Goal: Participate in discussion: Engage in conversation with other users on a specific topic

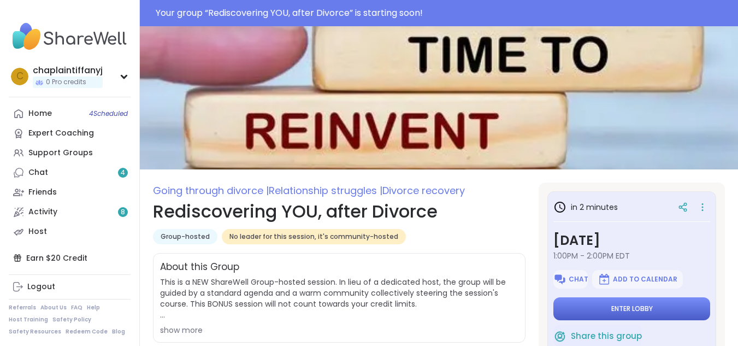
drag, startPoint x: 606, startPoint y: 299, endPoint x: 644, endPoint y: 311, distance: 39.4
click at [644, 311] on span "Enter lobby" at bounding box center [632, 308] width 42 height 9
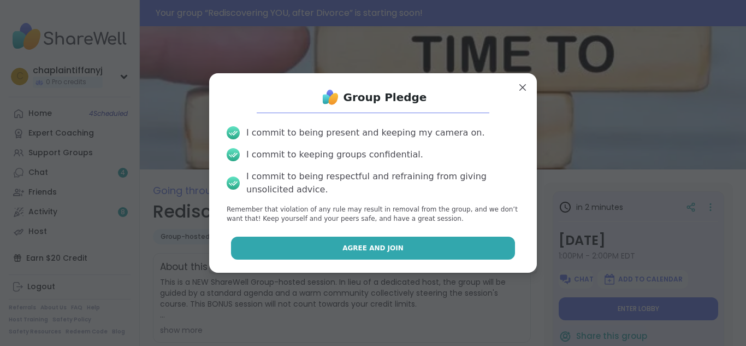
click at [474, 242] on button "Agree and Join" at bounding box center [373, 248] width 285 height 23
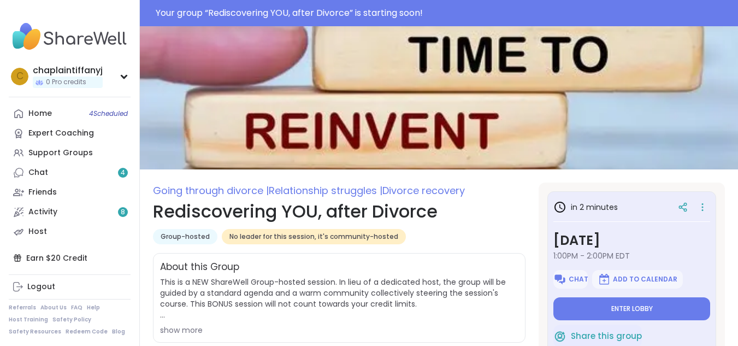
type textarea "*"
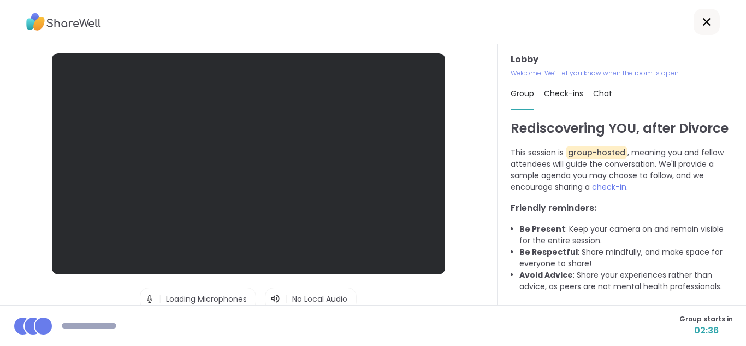
click at [475, 245] on div "Lobby | Loading Microphones | No Local Audio | Loading Cameras Test speaker and…" at bounding box center [249, 174] width 498 height 261
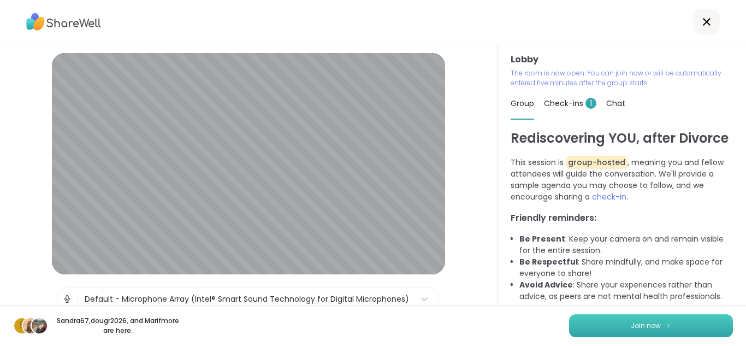
click at [638, 322] on span "Join now" at bounding box center [646, 326] width 30 height 10
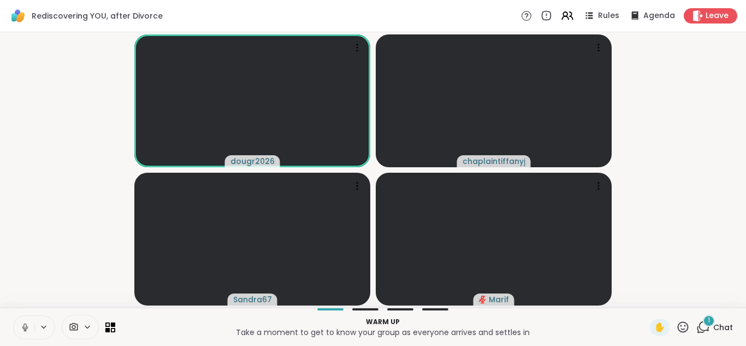
click at [708, 316] on span "1" at bounding box center [709, 320] width 2 height 9
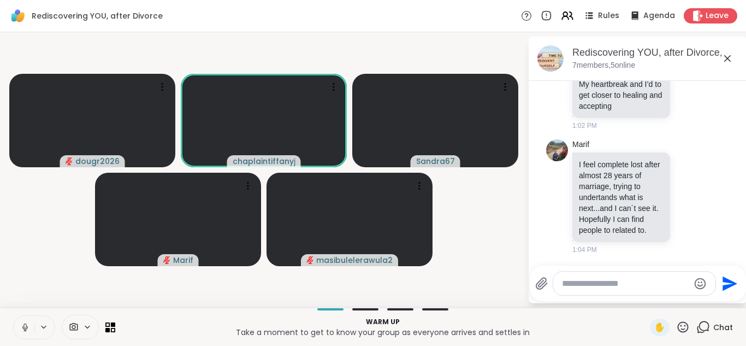
scroll to position [262, 0]
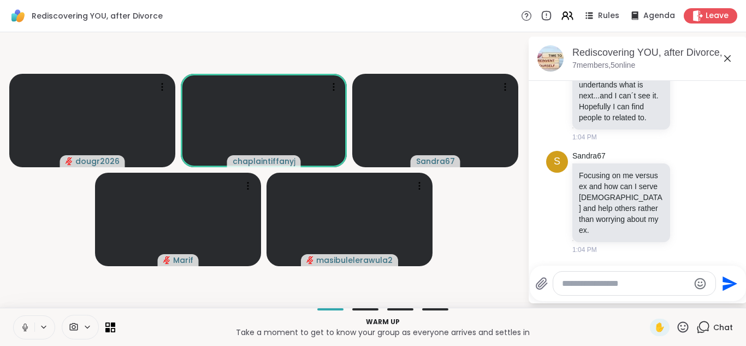
click at [570, 280] on textarea "Type your message" at bounding box center [625, 283] width 127 height 11
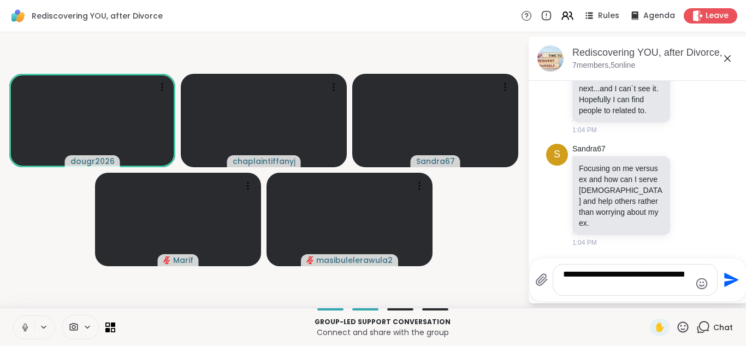
type textarea "**********"
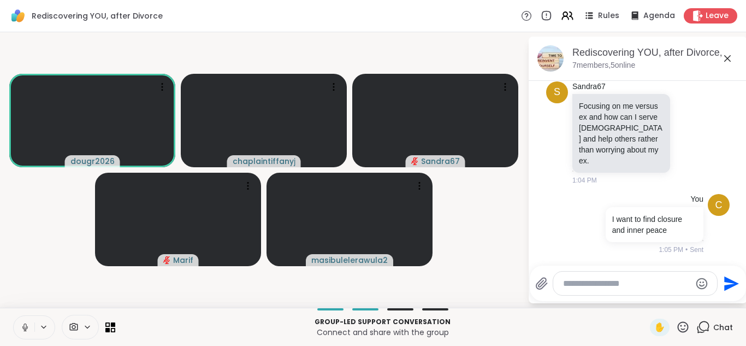
scroll to position [332, 0]
click at [21, 327] on icon at bounding box center [25, 327] width 10 height 10
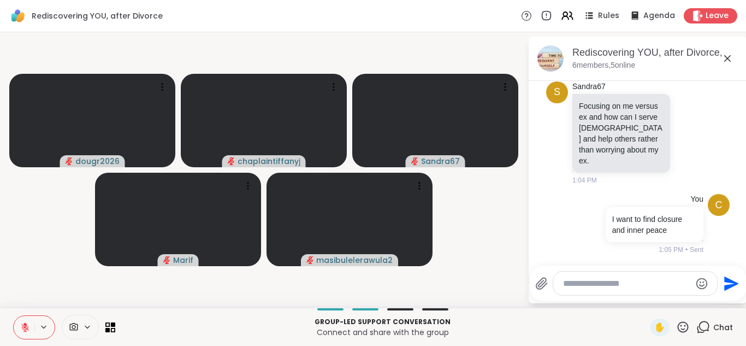
click at [25, 322] on icon at bounding box center [25, 327] width 10 height 10
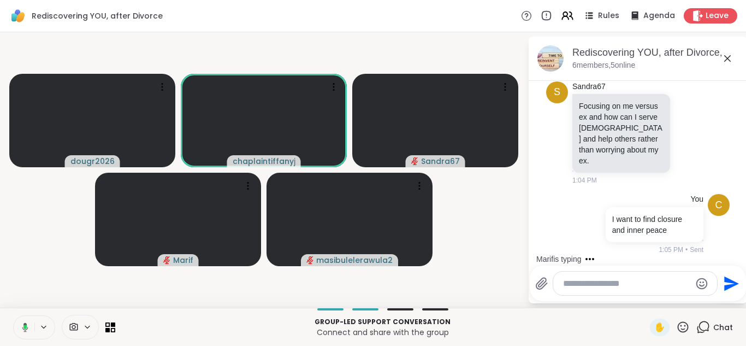
scroll to position [390, 0]
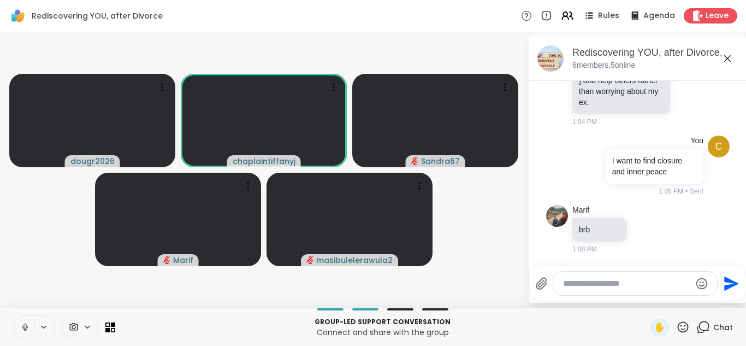
click at [22, 328] on icon at bounding box center [25, 327] width 10 height 10
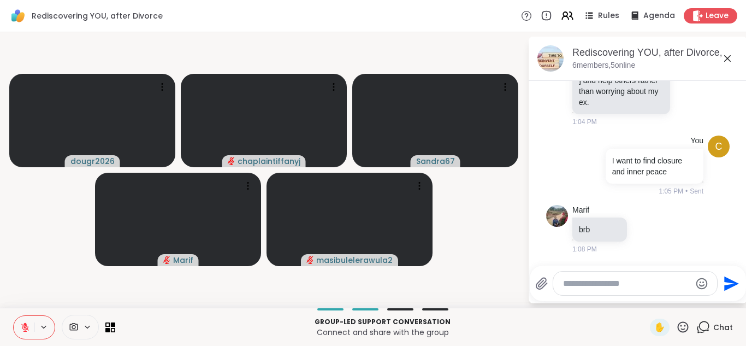
click at [23, 318] on button at bounding box center [24, 327] width 21 height 23
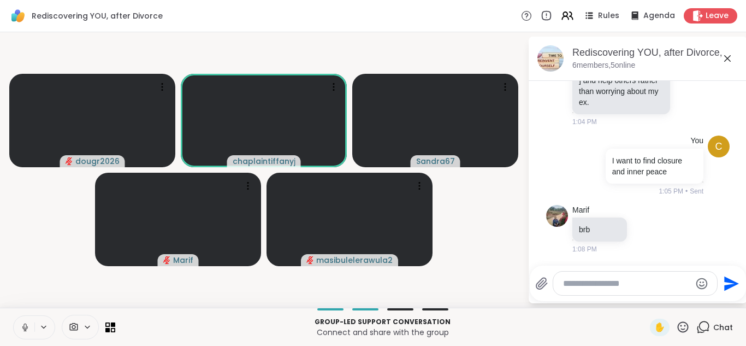
click at [23, 318] on button at bounding box center [24, 327] width 21 height 23
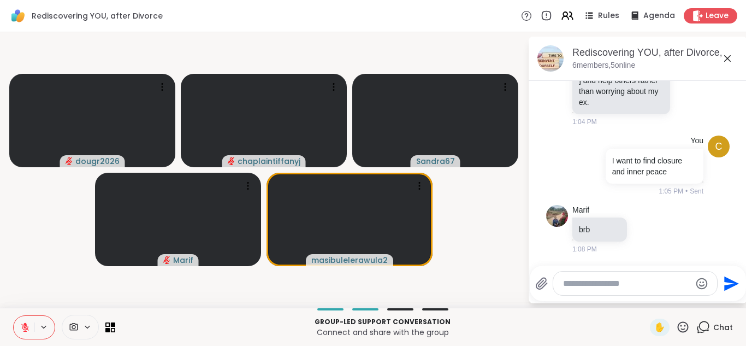
click at [23, 318] on button at bounding box center [24, 327] width 21 height 23
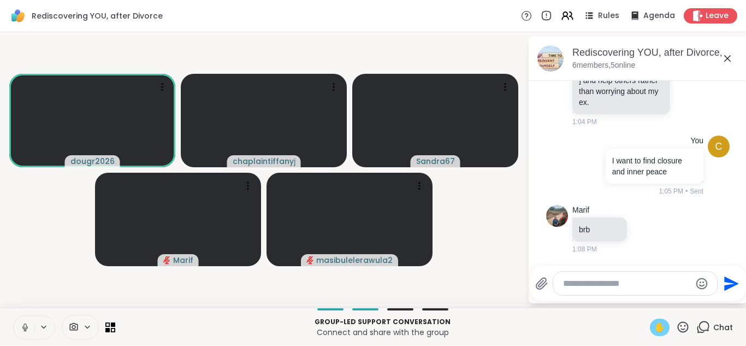
click at [650, 321] on div "✋" at bounding box center [660, 326] width 20 height 17
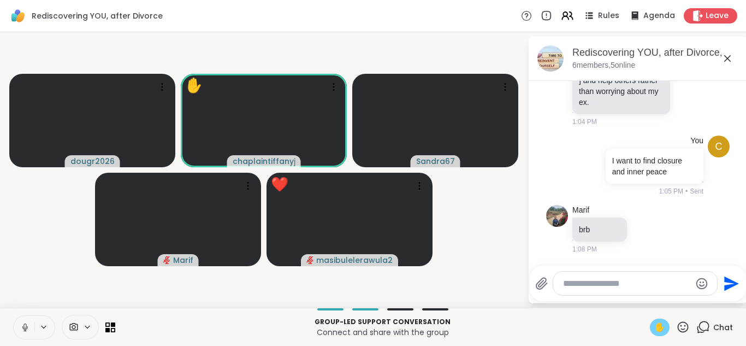
click at [650, 320] on div "✋" at bounding box center [660, 326] width 20 height 17
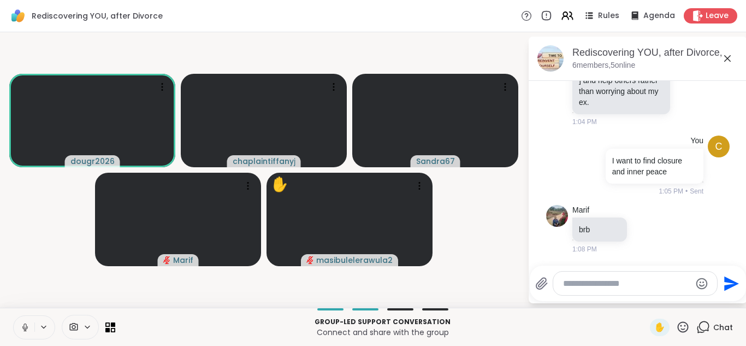
click at [25, 323] on icon at bounding box center [24, 325] width 3 height 5
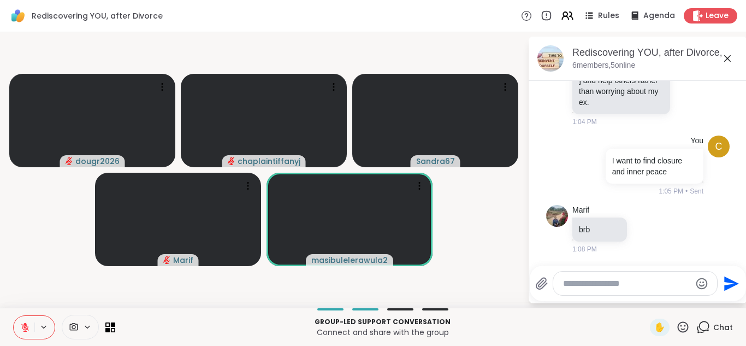
scroll to position [448, 0]
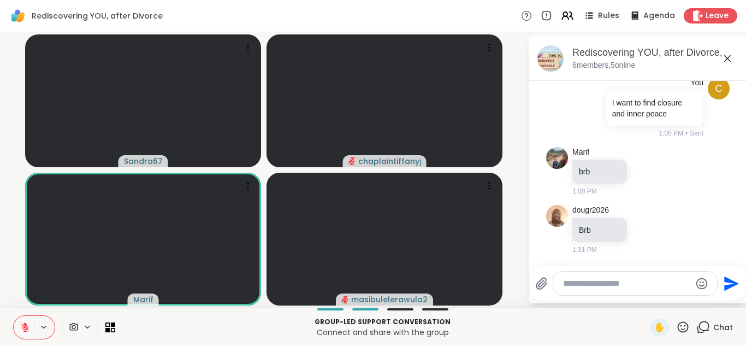
click at [23, 321] on button at bounding box center [24, 327] width 21 height 23
click at [20, 327] on button at bounding box center [24, 327] width 21 height 23
click at [654, 325] on span "✋" at bounding box center [659, 327] width 11 height 13
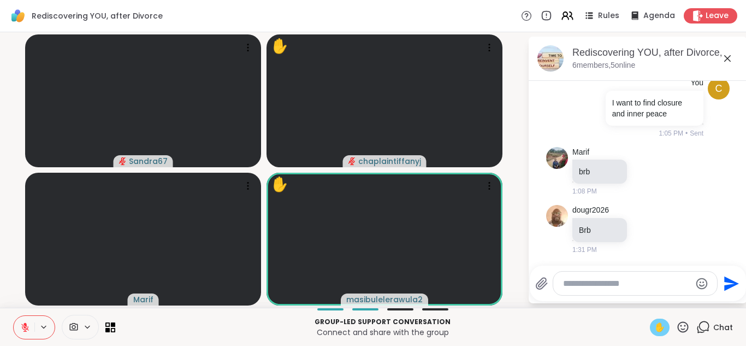
click at [23, 326] on icon at bounding box center [25, 327] width 10 height 10
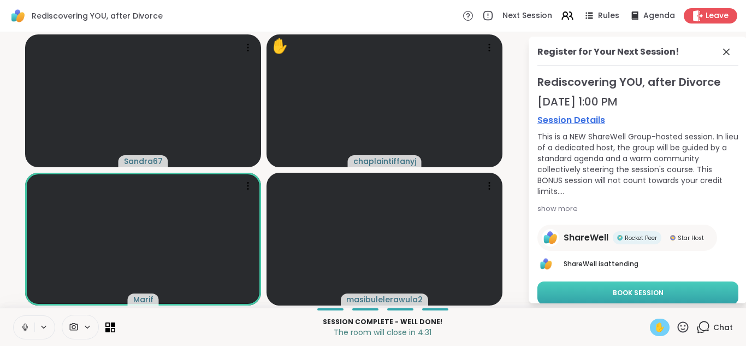
click at [583, 285] on button "Book Session" at bounding box center [638, 292] width 201 height 23
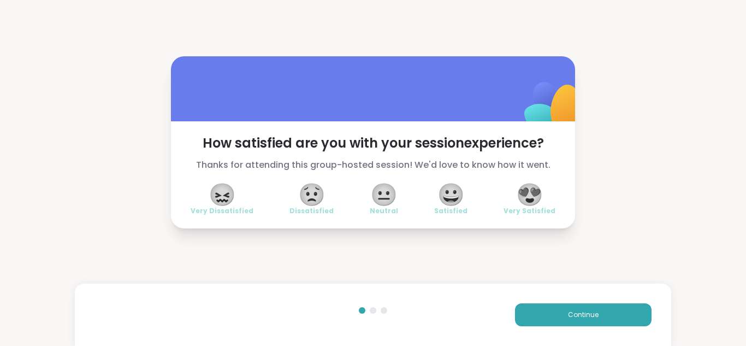
click at [529, 185] on span "😍" at bounding box center [529, 195] width 27 height 20
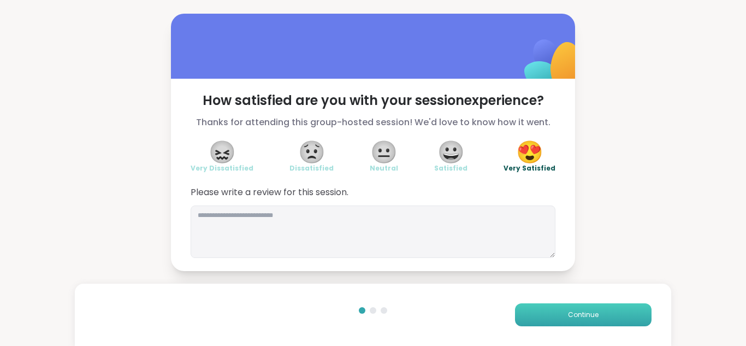
click at [522, 308] on button "Continue" at bounding box center [583, 314] width 137 height 23
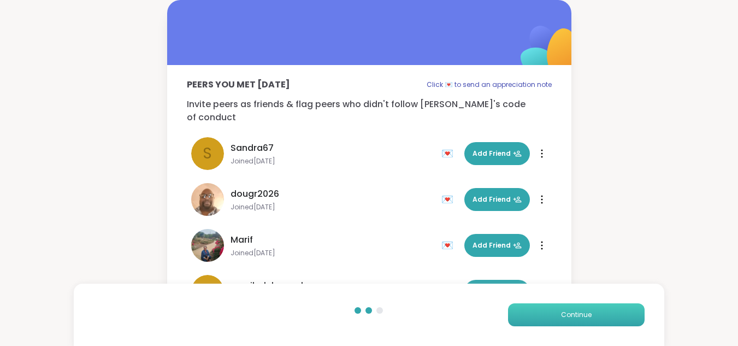
click at [577, 314] on span "Continue" at bounding box center [576, 315] width 31 height 10
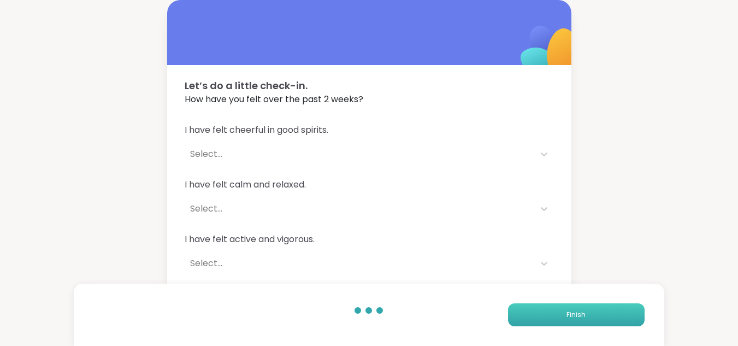
click at [579, 311] on span "Finish" at bounding box center [575, 315] width 19 height 10
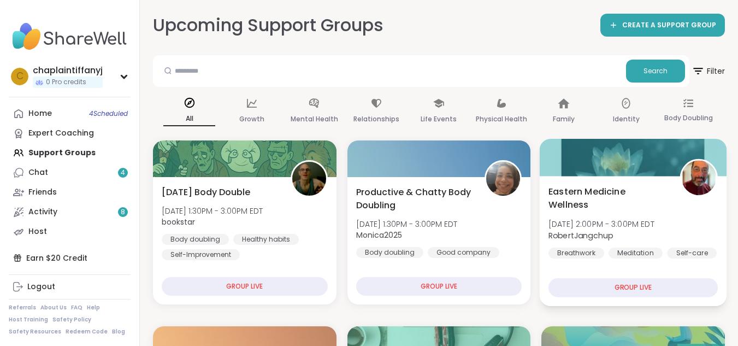
click at [610, 282] on div "GROUP LIVE" at bounding box center [632, 287] width 169 height 19
click at [609, 279] on div "GROUP LIVE" at bounding box center [632, 287] width 169 height 19
click at [636, 275] on div "Eastern Medicine Wellness [DATE] 2:00PM - 3:00PM EDT RobertJangchup Breathwork …" at bounding box center [633, 241] width 187 height 130
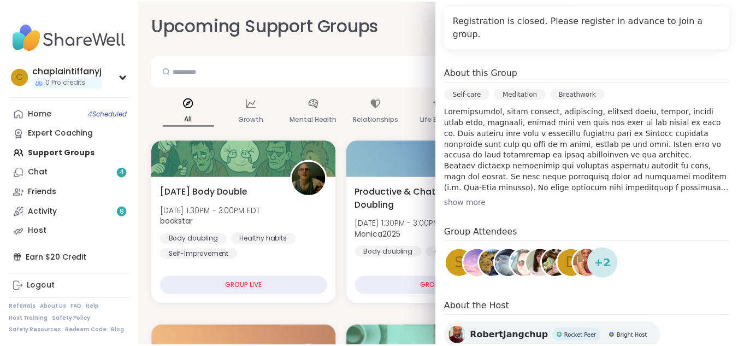
scroll to position [302, 0]
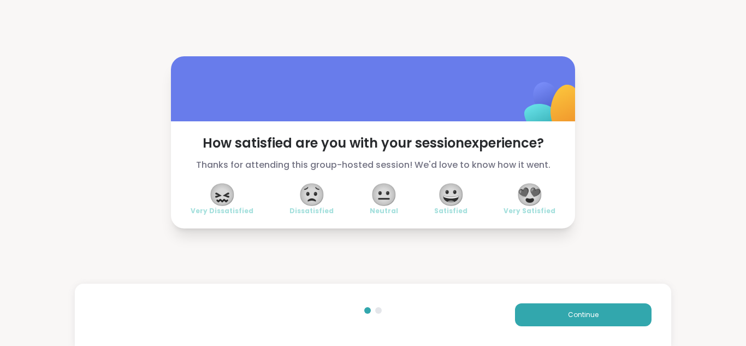
click at [532, 196] on span "😍" at bounding box center [529, 195] width 27 height 20
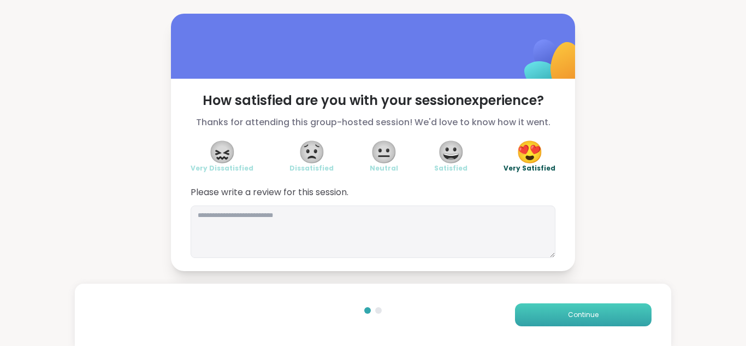
click at [571, 314] on span "Continue" at bounding box center [583, 315] width 31 height 10
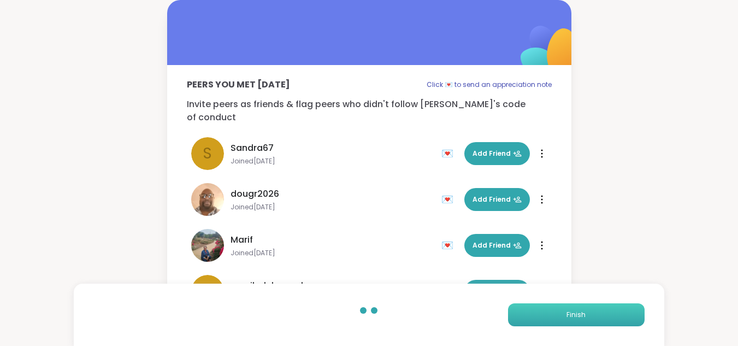
click at [571, 314] on span "Finish" at bounding box center [575, 315] width 19 height 10
